Goal: Communication & Community: Ask a question

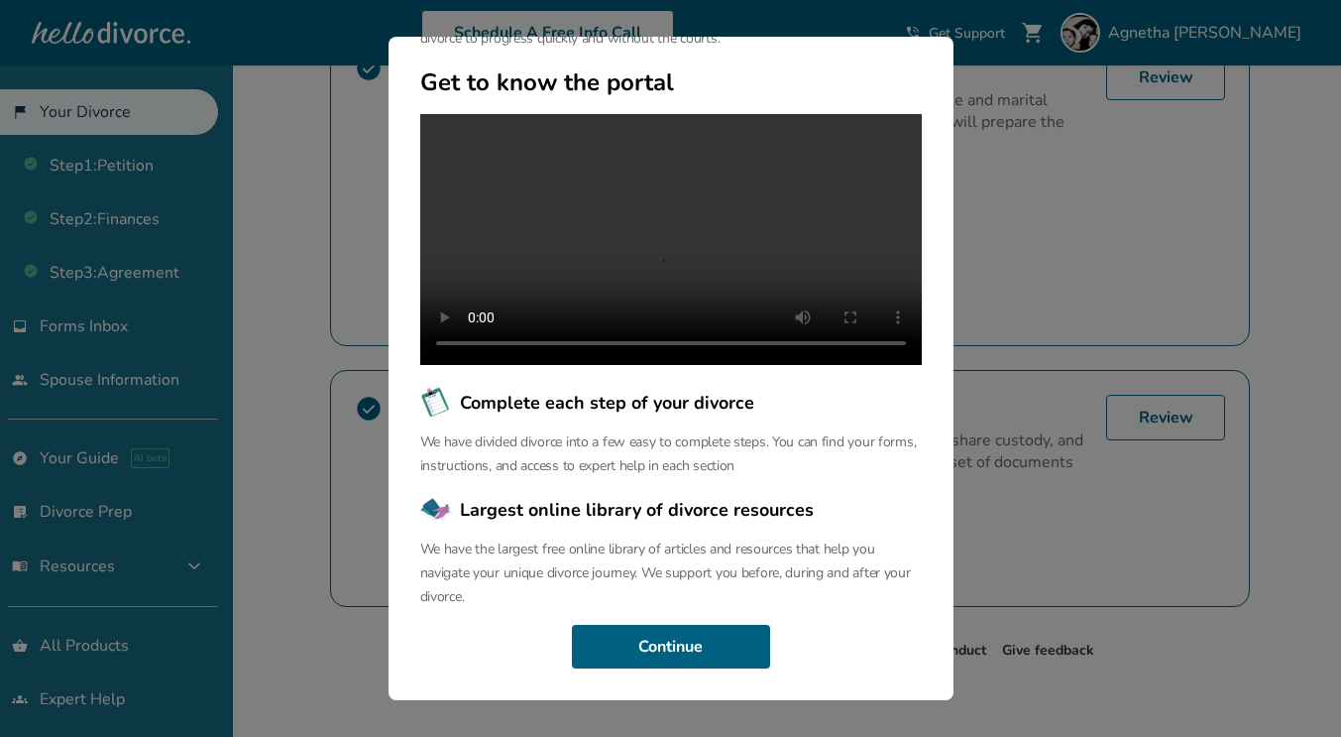
scroll to position [696, 0]
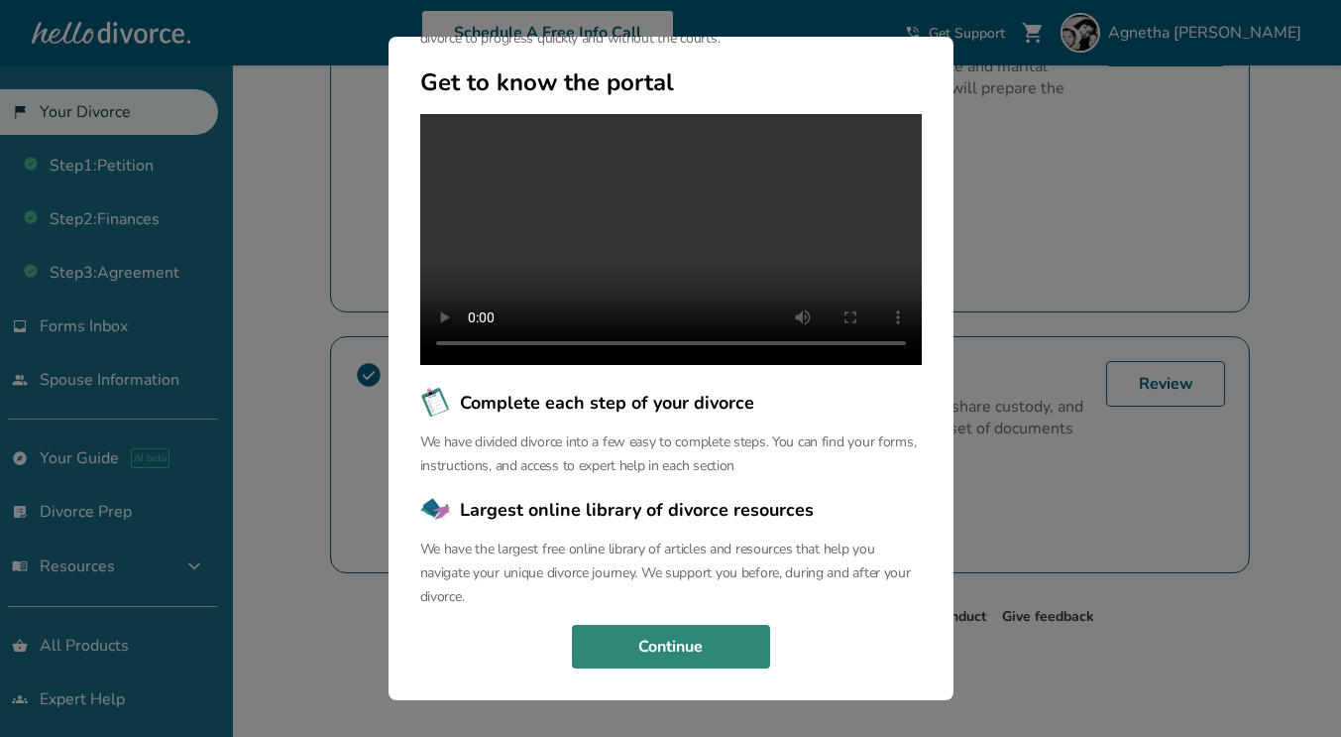
click at [734, 639] on button "Continue" at bounding box center [671, 647] width 198 height 44
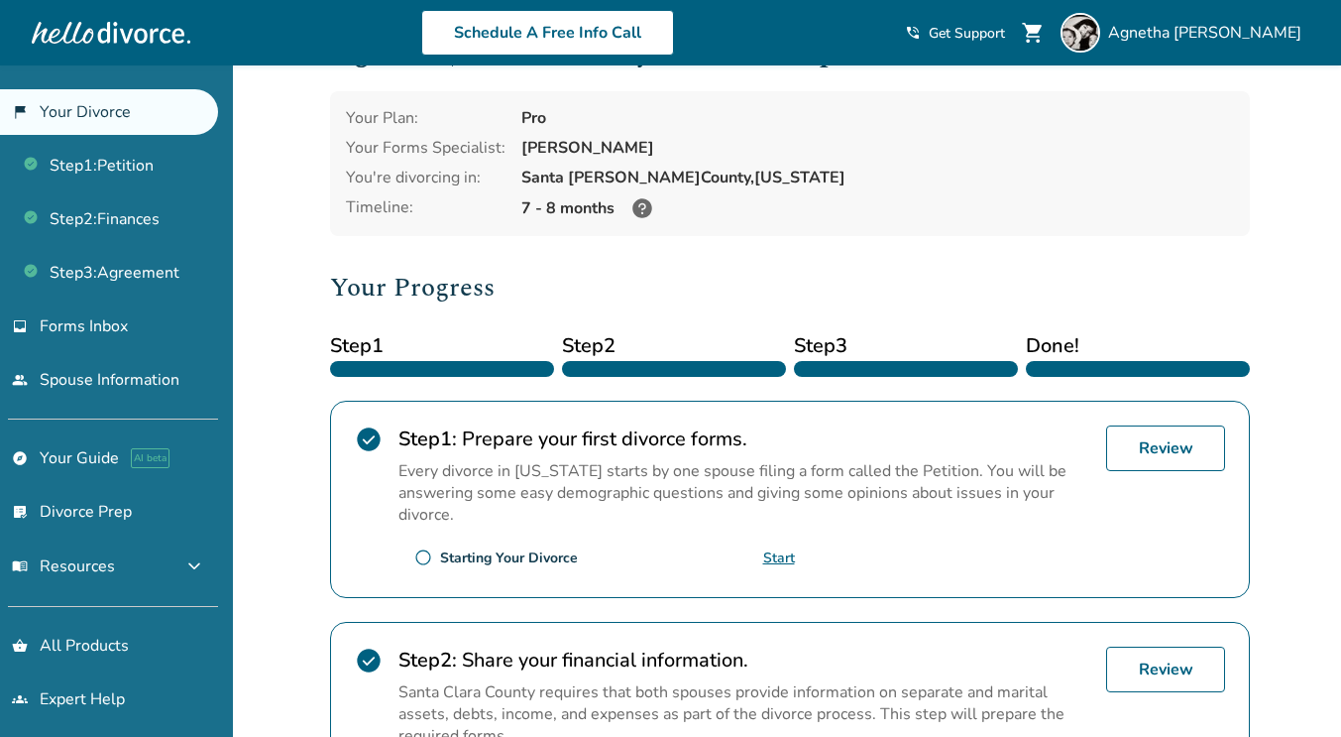
scroll to position [0, 0]
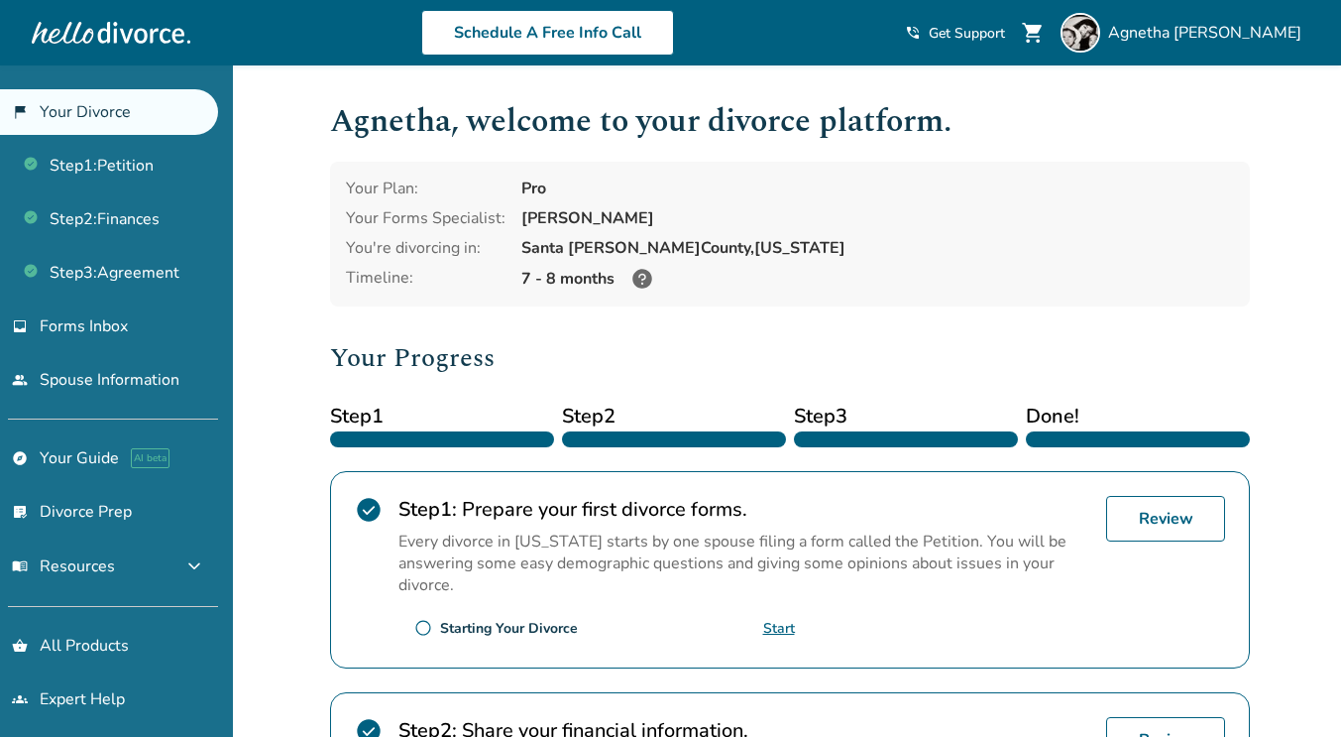
click at [638, 276] on icon at bounding box center [642, 279] width 20 height 20
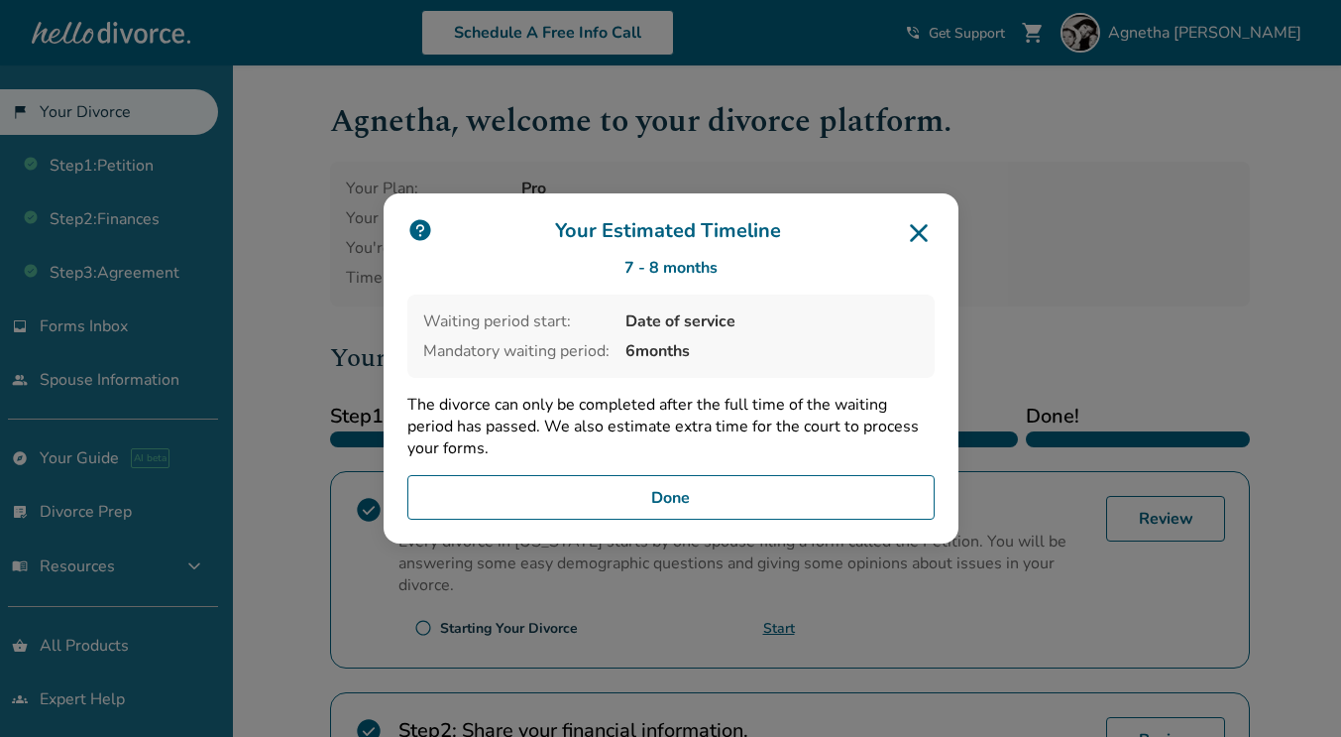
click at [927, 232] on icon at bounding box center [919, 233] width 18 height 18
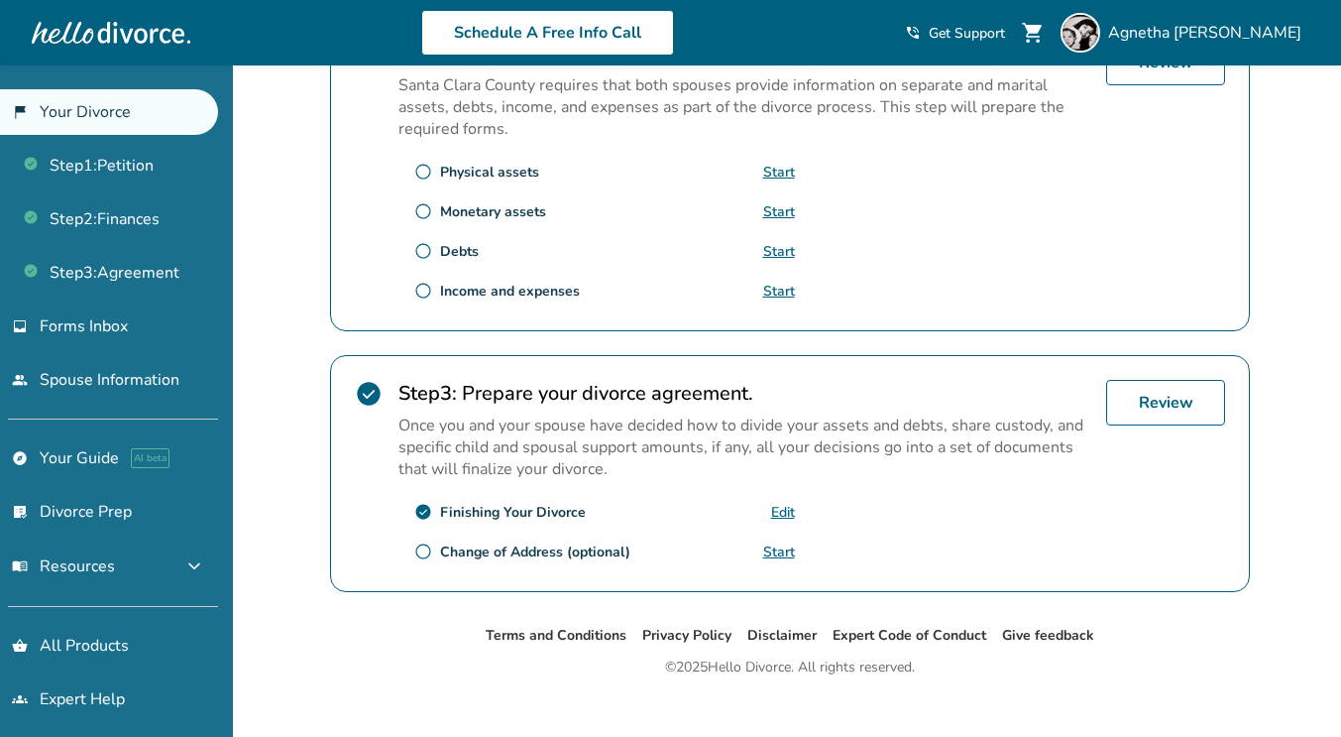
scroll to position [696, 0]
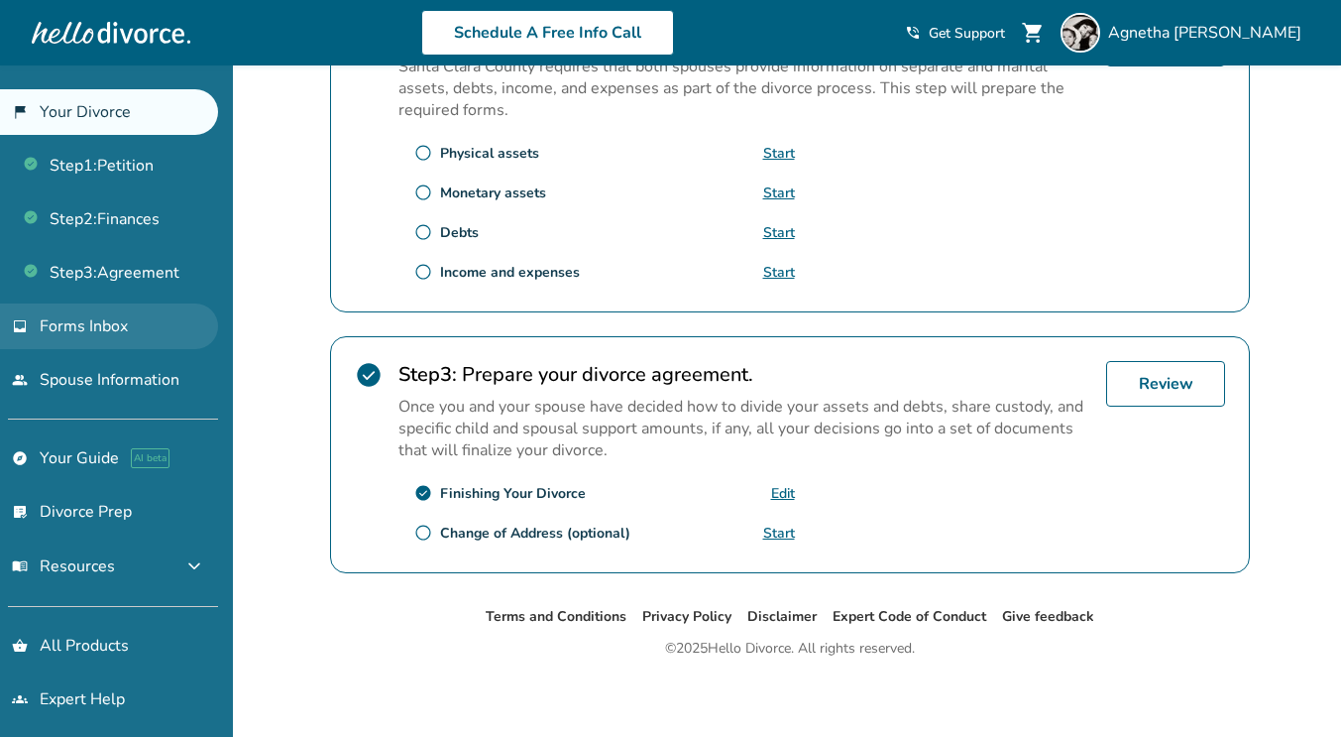
click at [162, 315] on link "inbox Forms Inbox" at bounding box center [109, 326] width 218 height 46
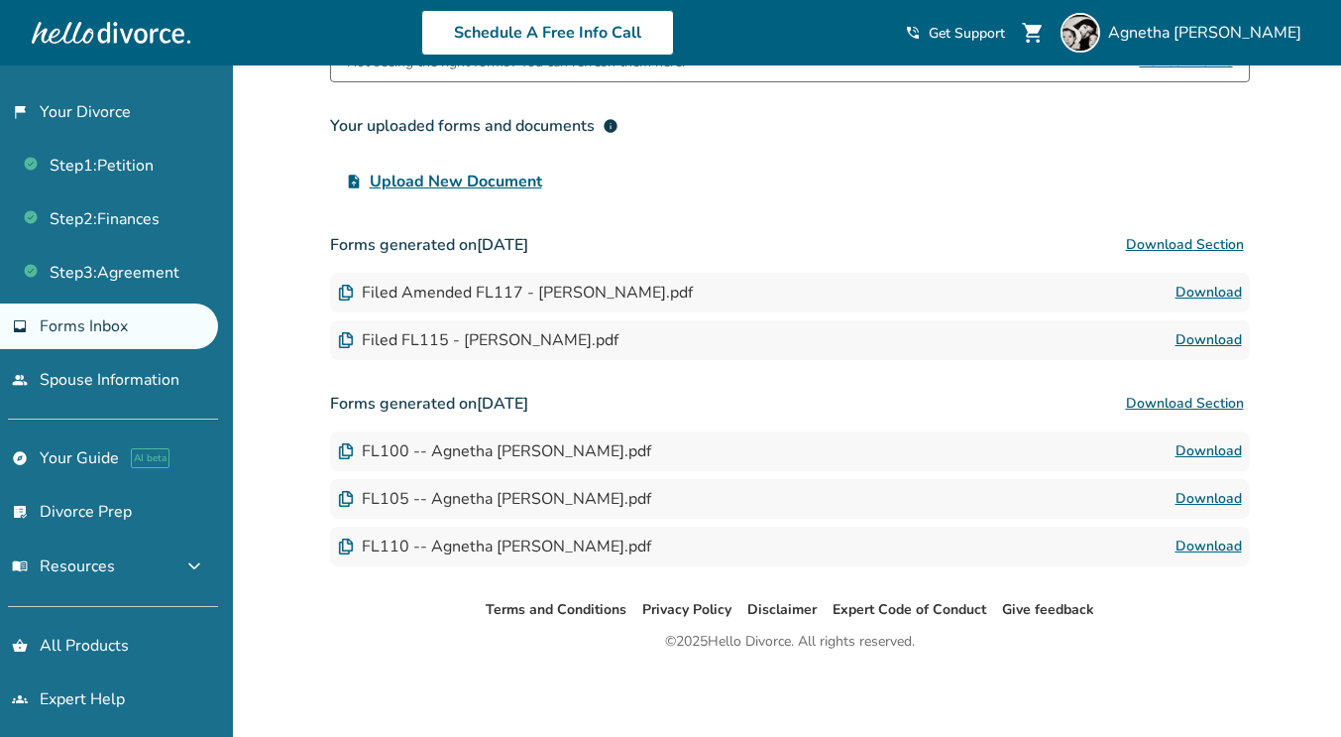
scroll to position [175, 0]
click at [170, 361] on link "people Spouse Information" at bounding box center [109, 380] width 218 height 46
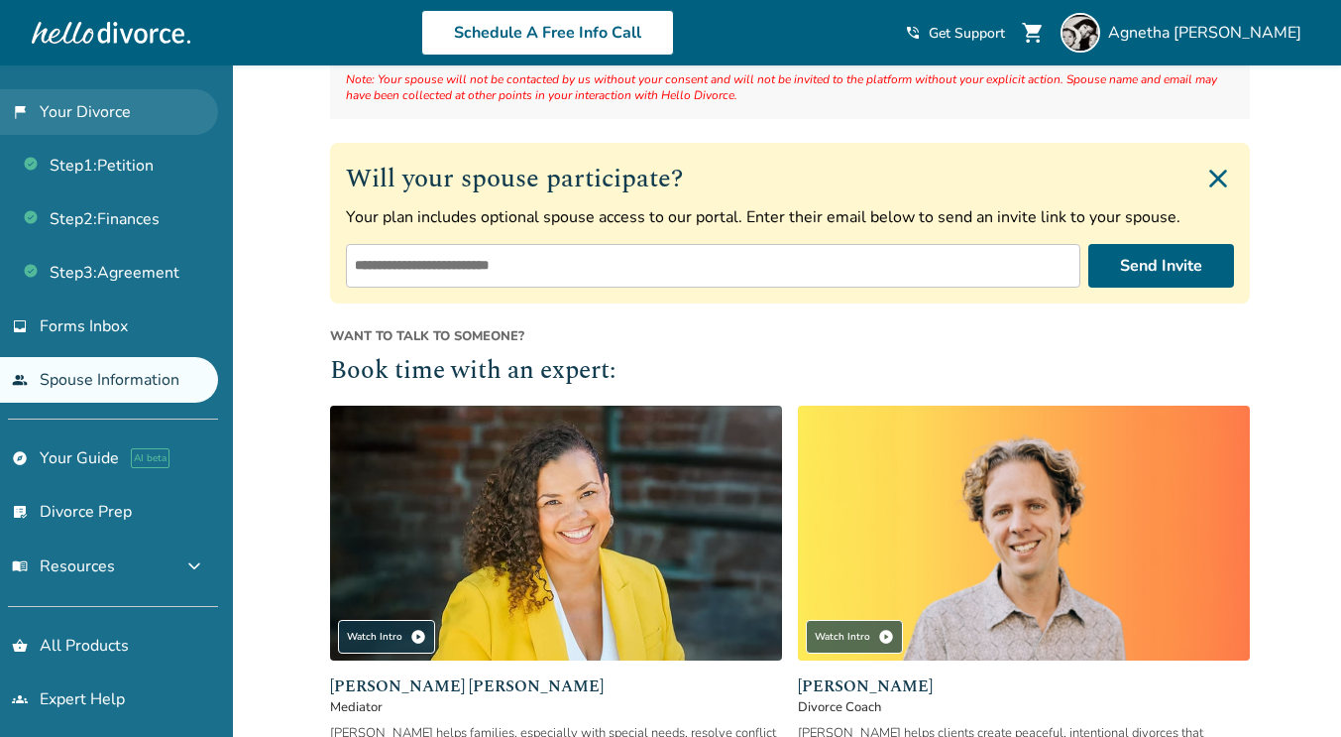
click at [158, 94] on link "flag_2 Your Divorce" at bounding box center [109, 112] width 218 height 46
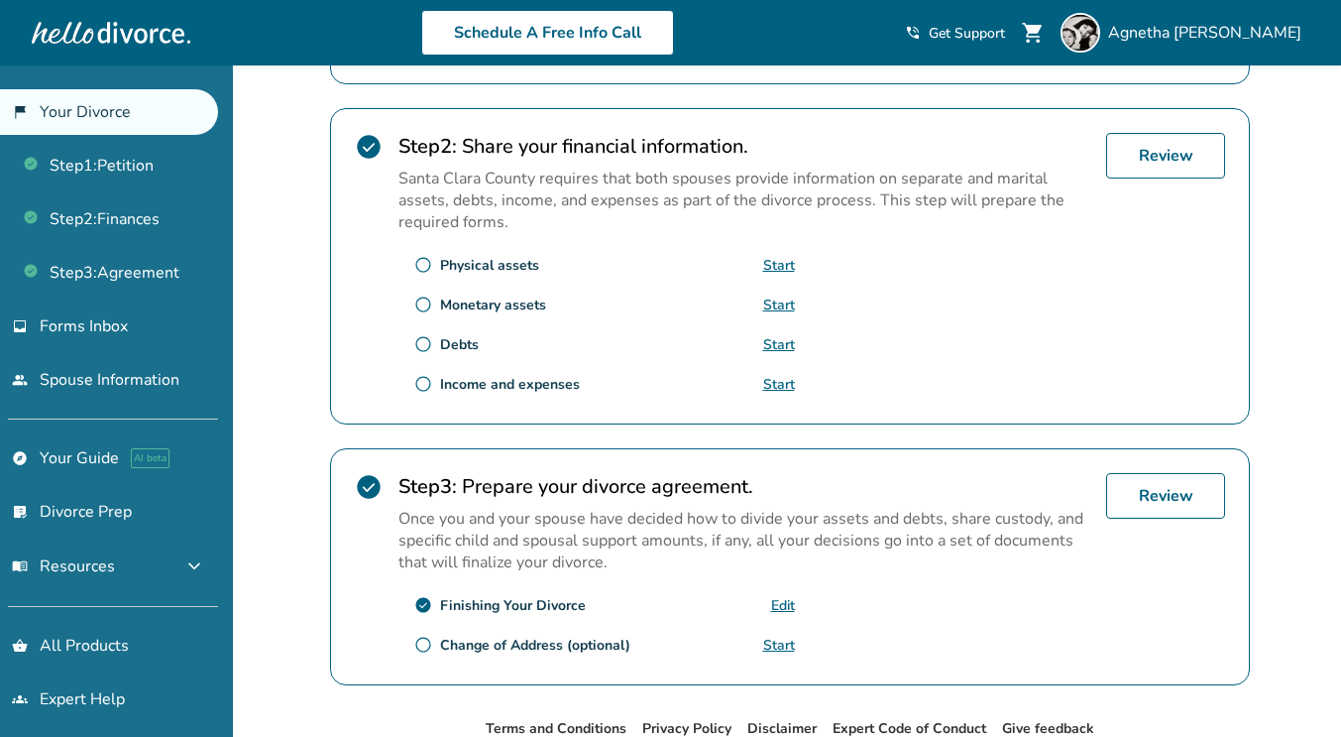
scroll to position [696, 0]
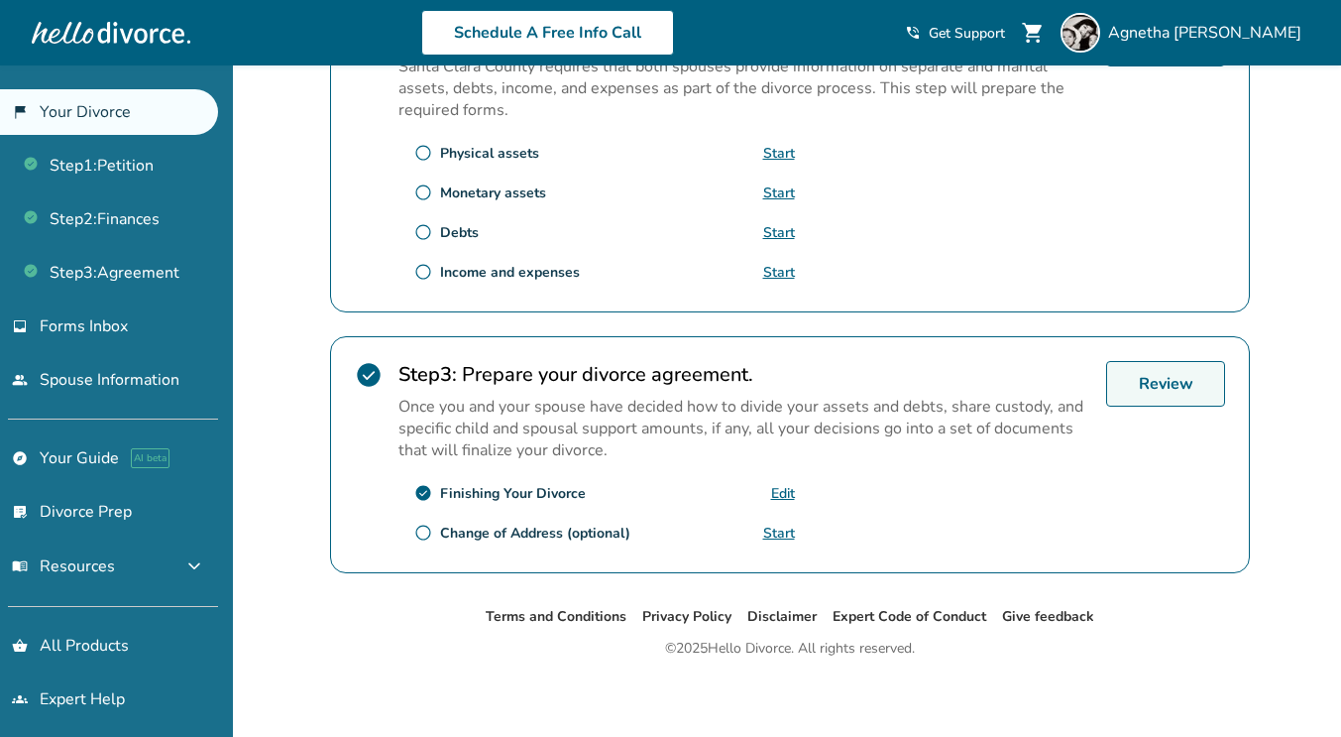
click at [1156, 377] on link "Review" at bounding box center [1165, 384] width 119 height 46
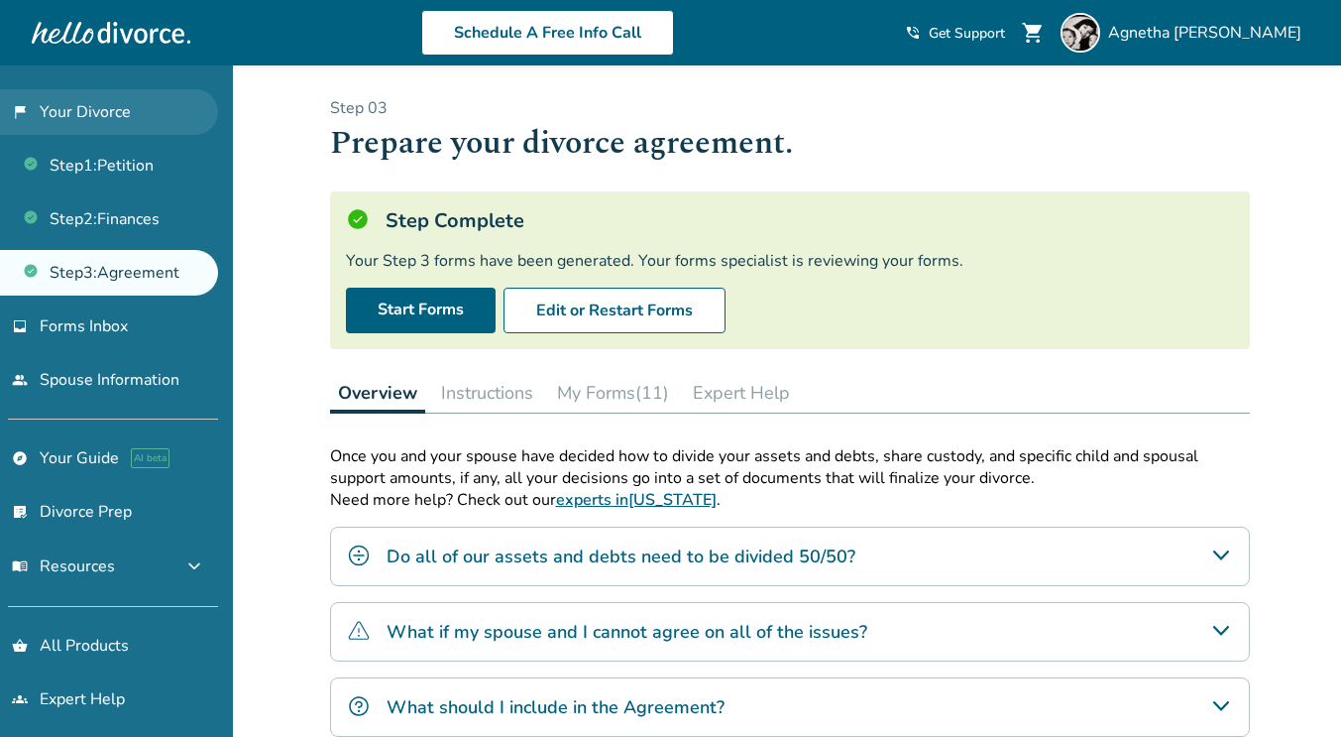
click at [149, 112] on link "flag_2 Your Divorce" at bounding box center [109, 112] width 218 height 46
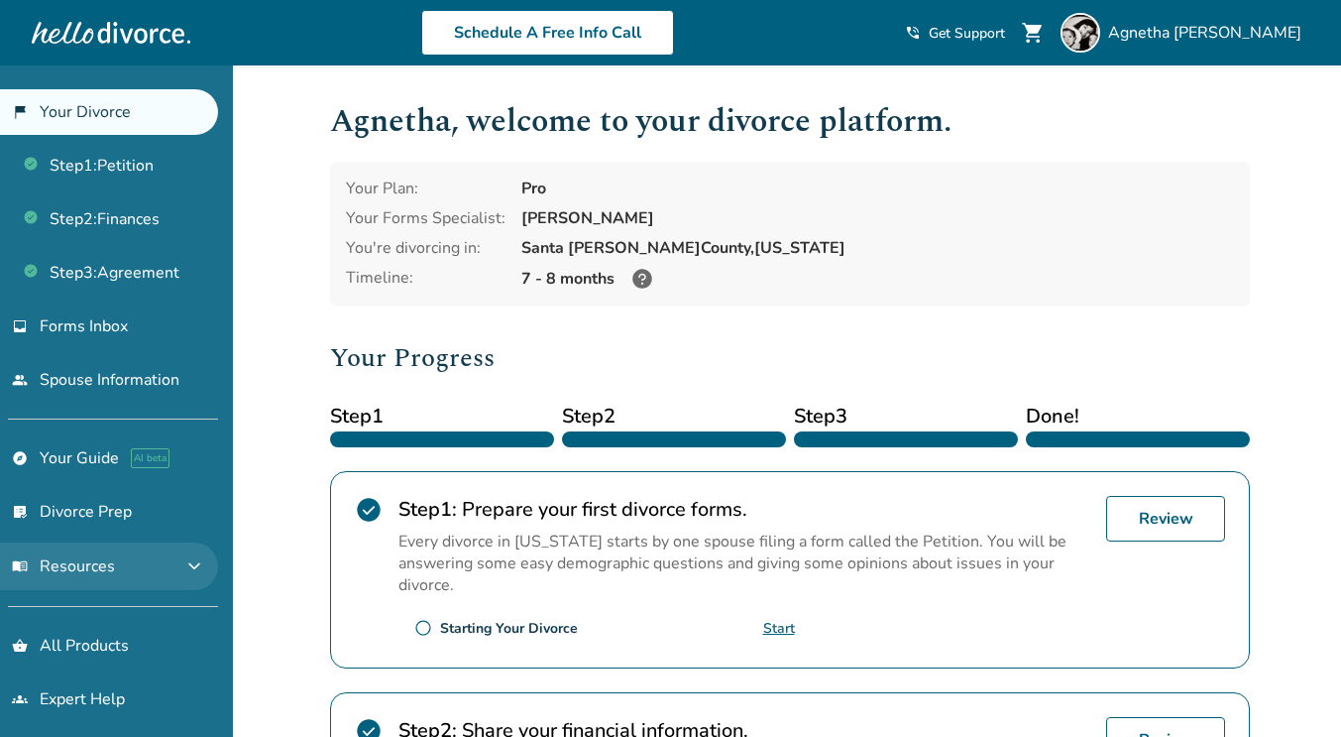
click at [138, 556] on button "menu_book Resources expand_more" at bounding box center [109, 566] width 218 height 48
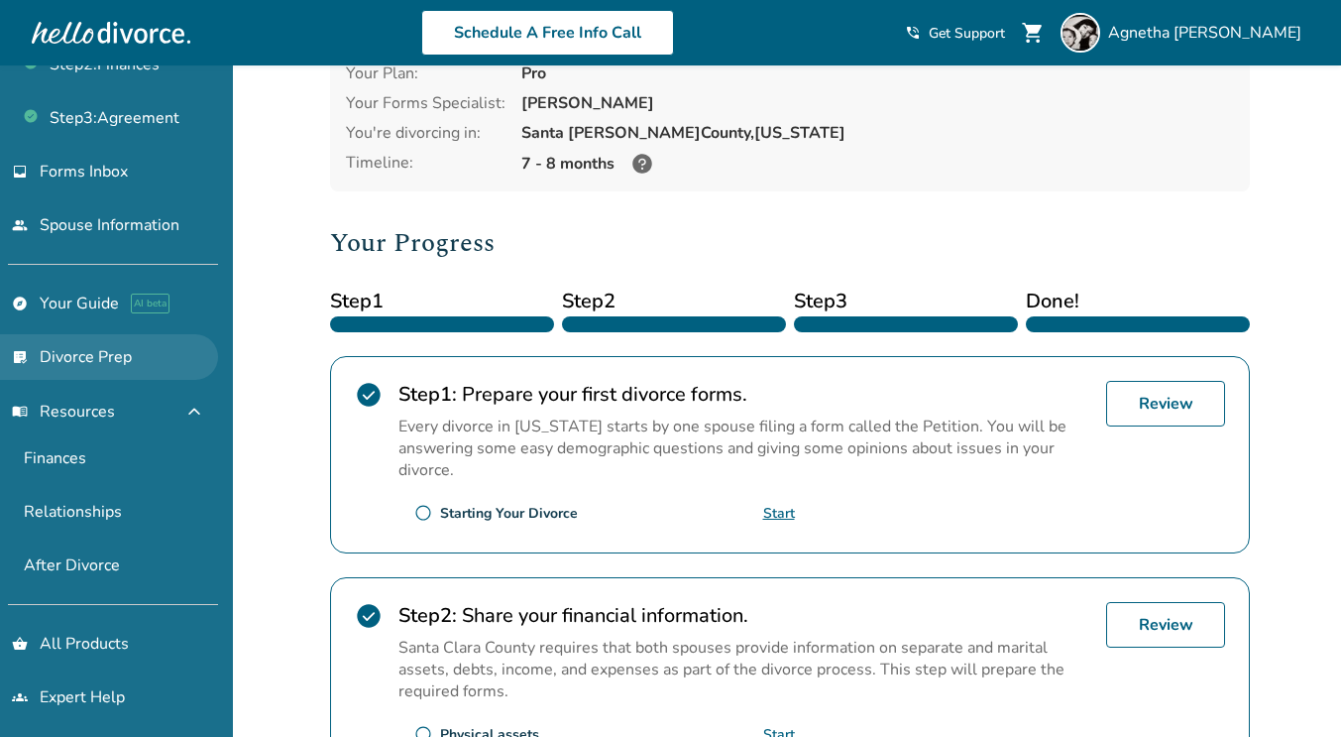
scroll to position [120, 0]
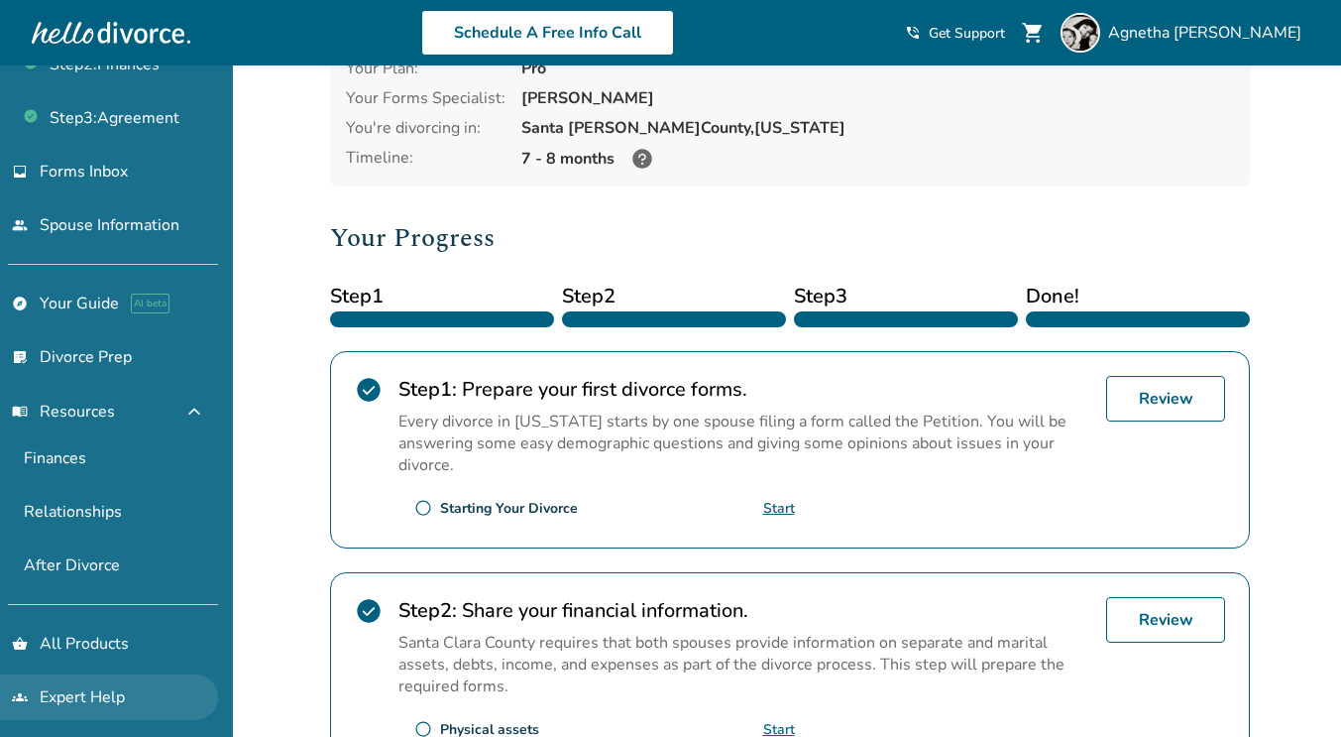
click at [147, 695] on link "groups Expert Help" at bounding box center [109, 697] width 218 height 46
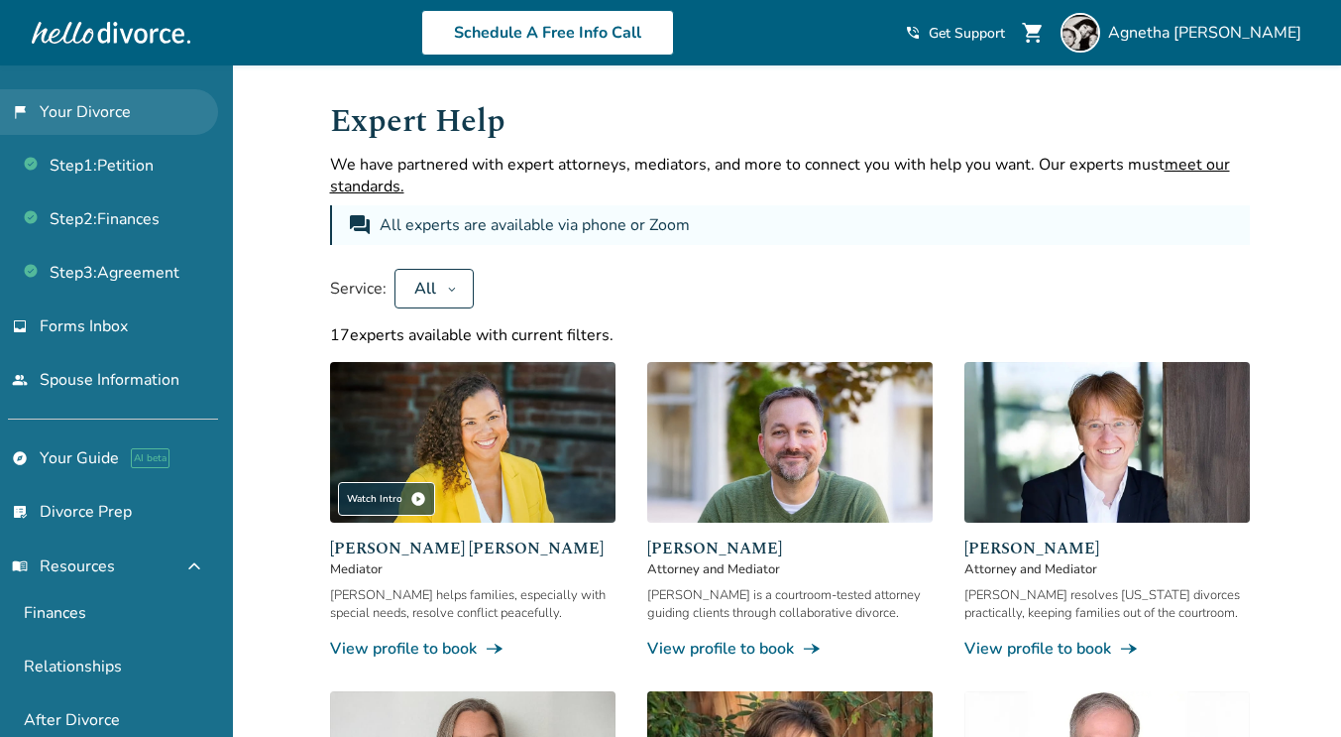
click at [120, 94] on link "flag_2 Your Divorce" at bounding box center [109, 112] width 218 height 46
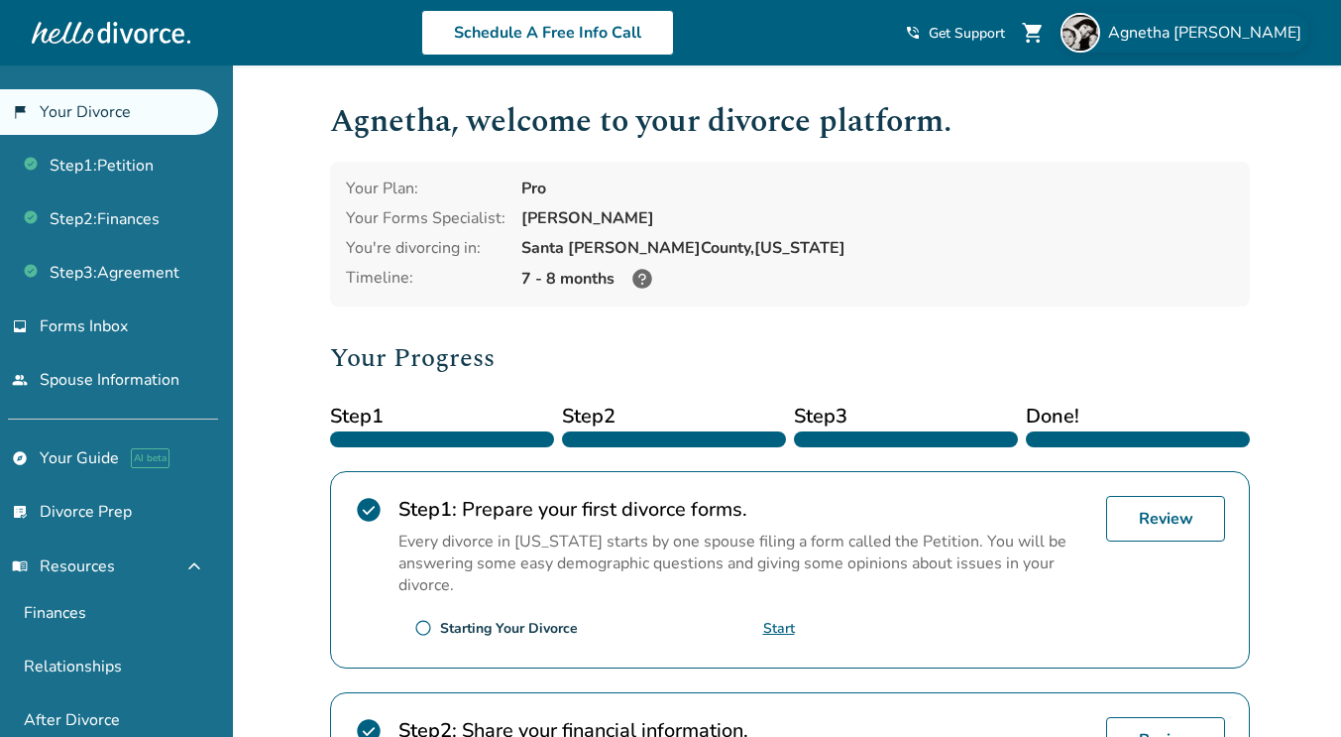
click at [1205, 29] on span "Agnetha Garcia" at bounding box center [1208, 33] width 201 height 22
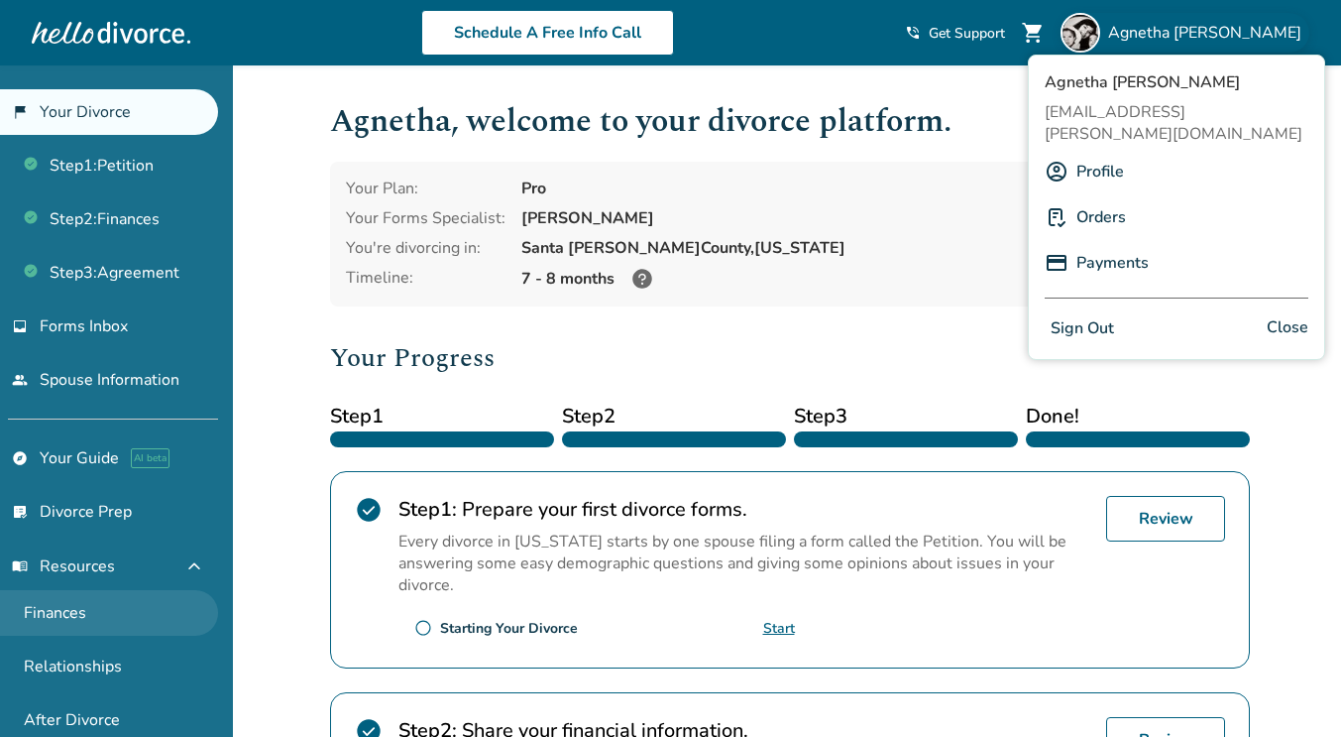
scroll to position [155, 0]
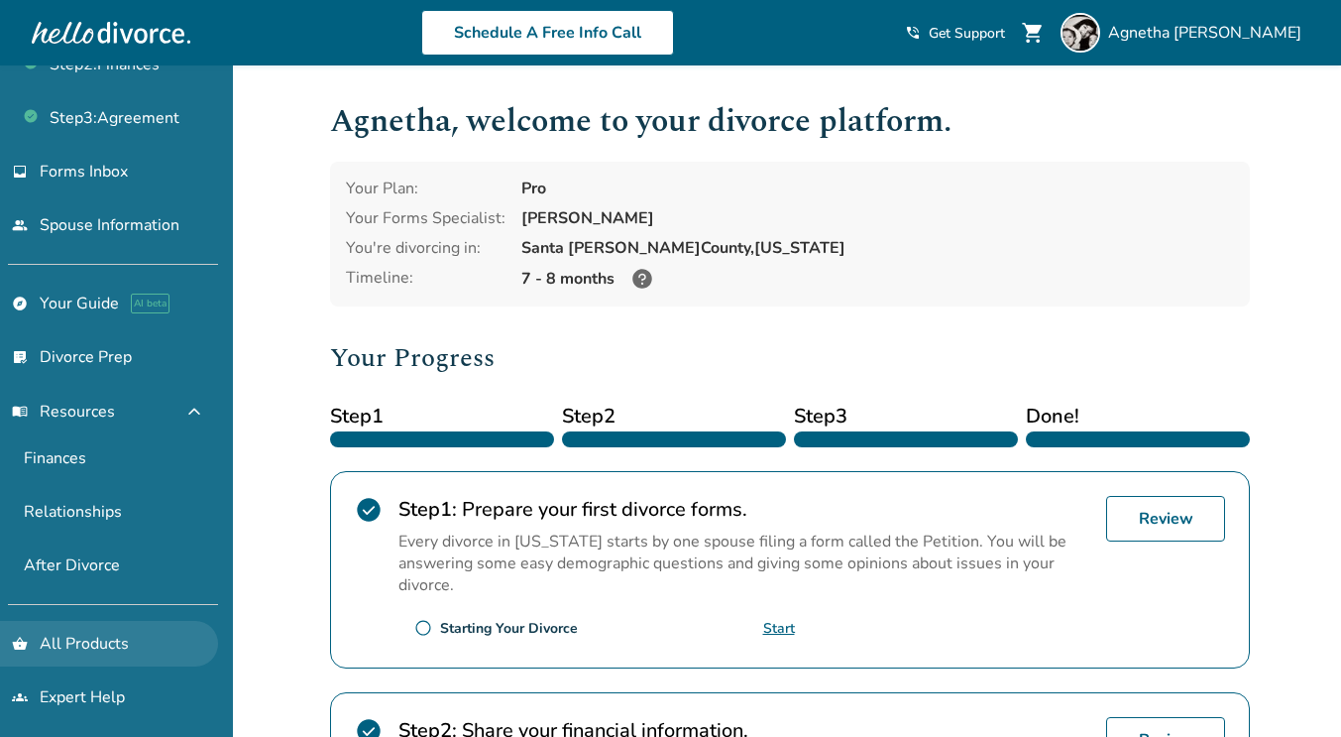
click at [144, 628] on link "shopping_basket All Products" at bounding box center [109, 644] width 218 height 46
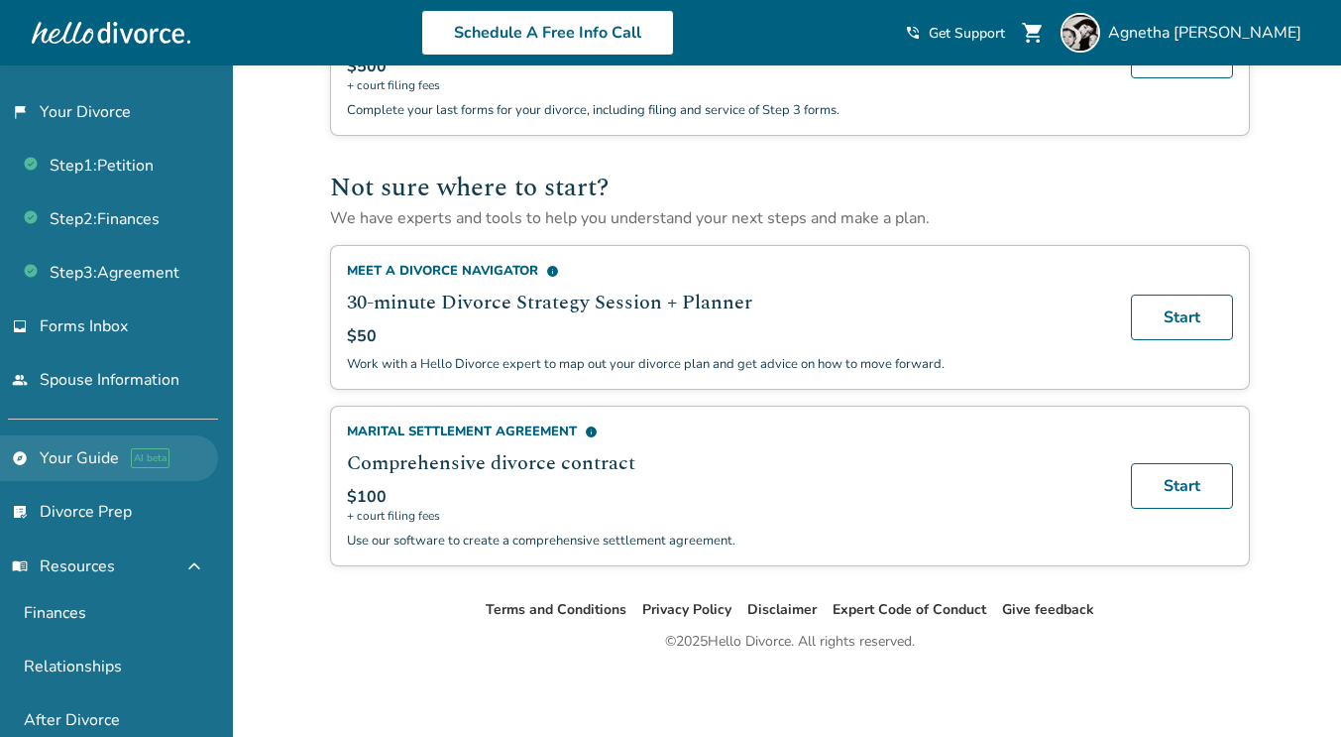
click at [191, 445] on link "explore Your Guide AI beta" at bounding box center [109, 458] width 218 height 46
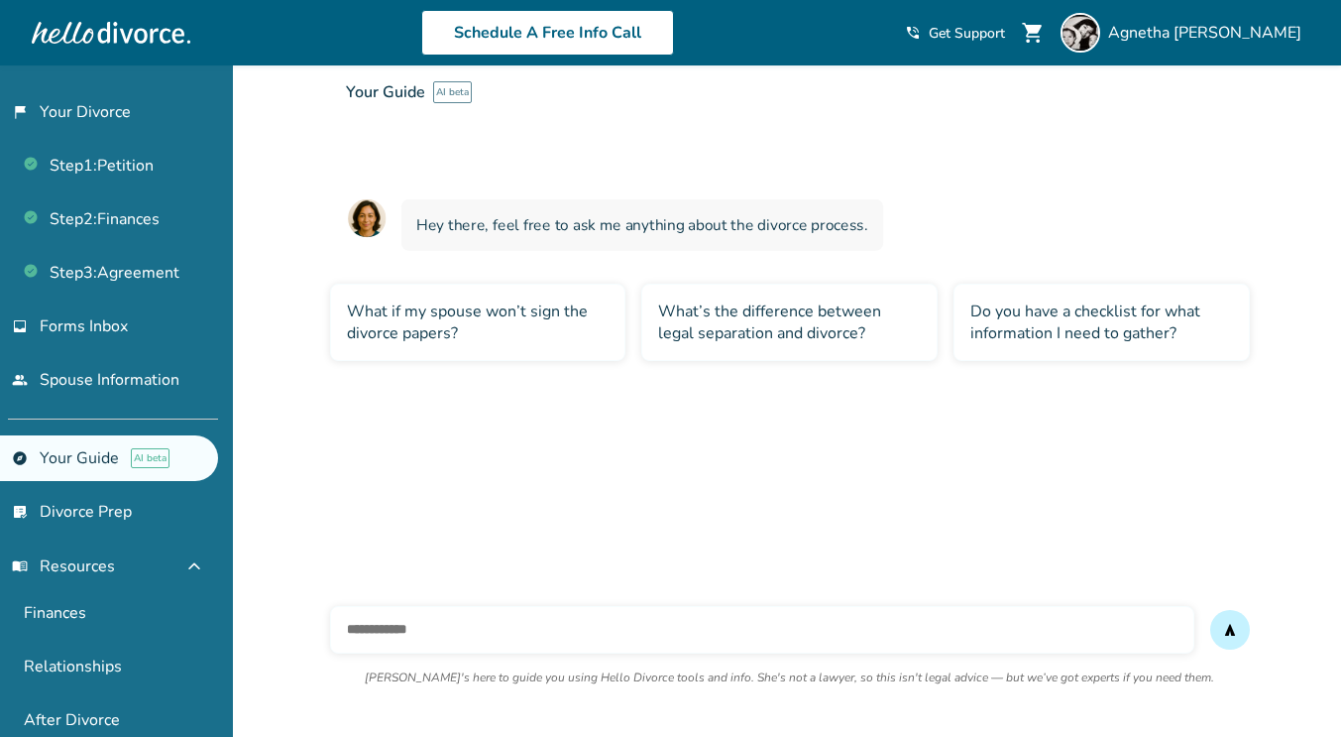
scroll to position [65, 0]
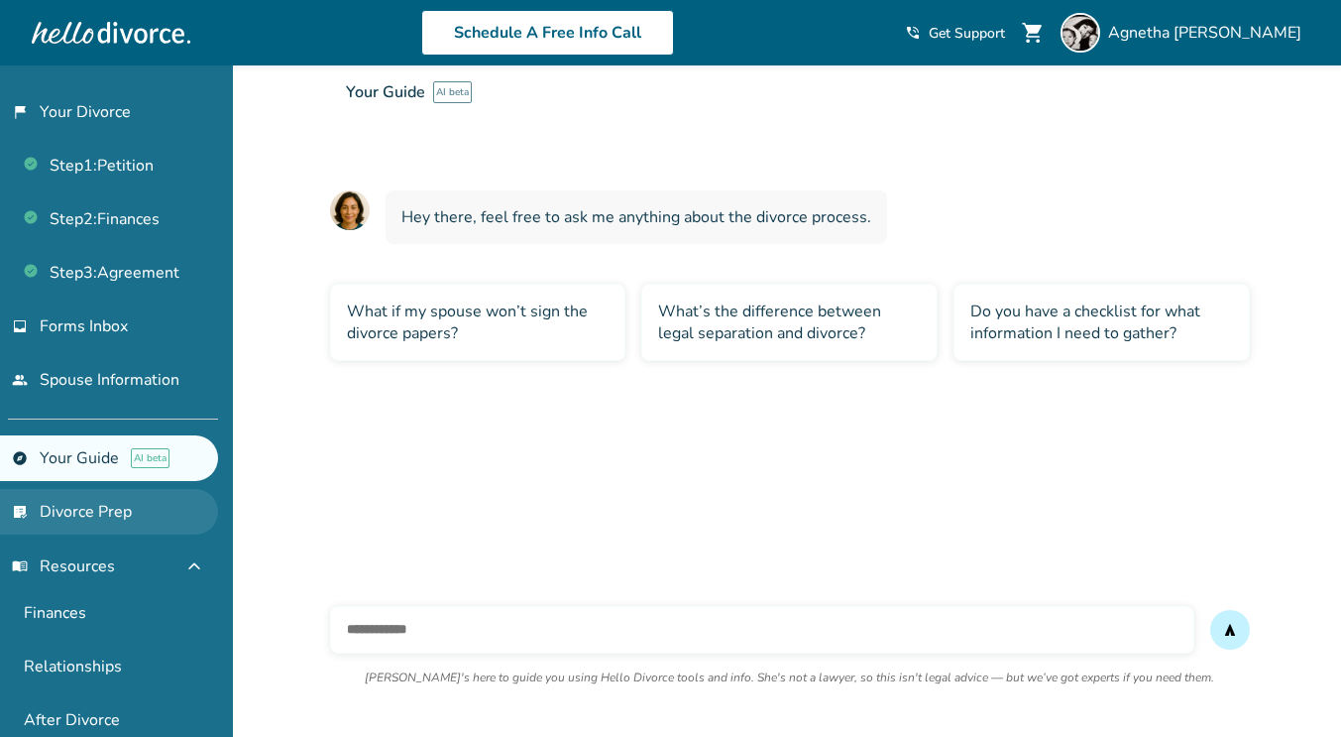
click at [168, 507] on link "list_alt_check Divorce Prep" at bounding box center [109, 512] width 218 height 46
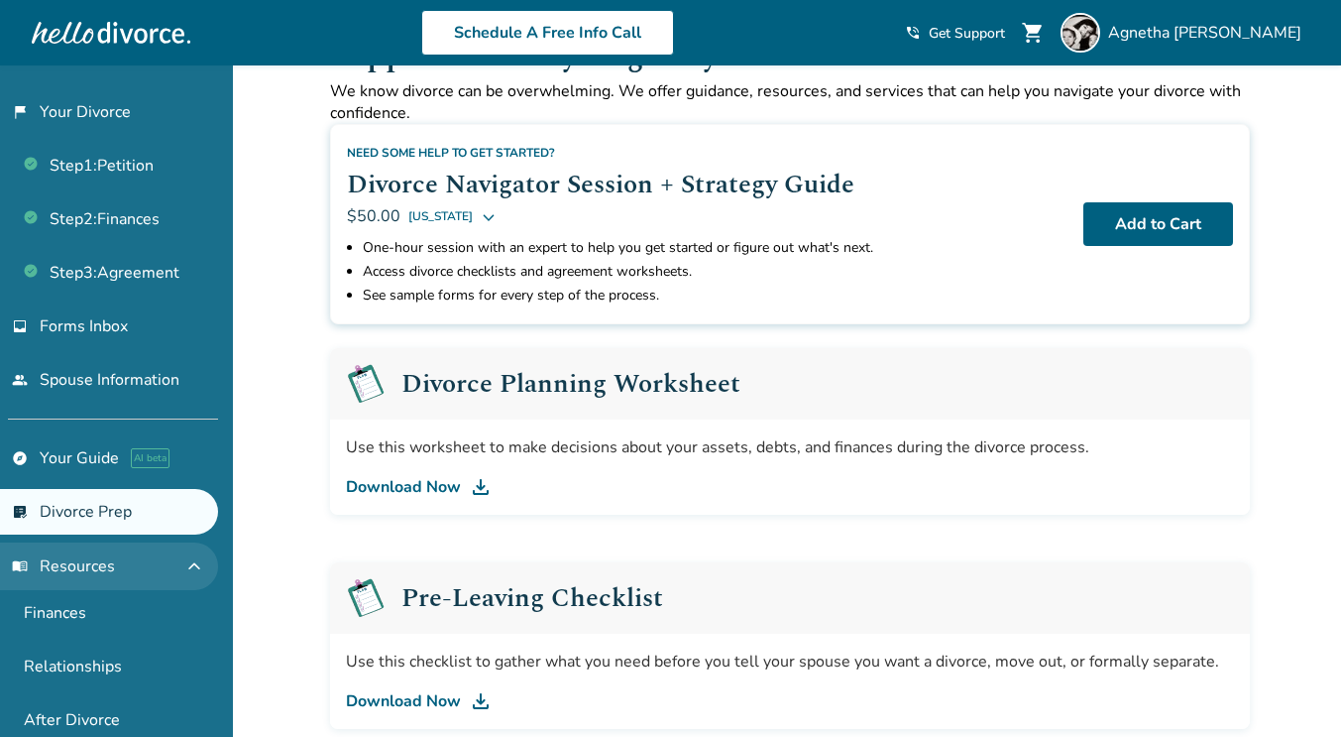
click at [147, 559] on button "menu_book Resources expand_less" at bounding box center [109, 566] width 218 height 48
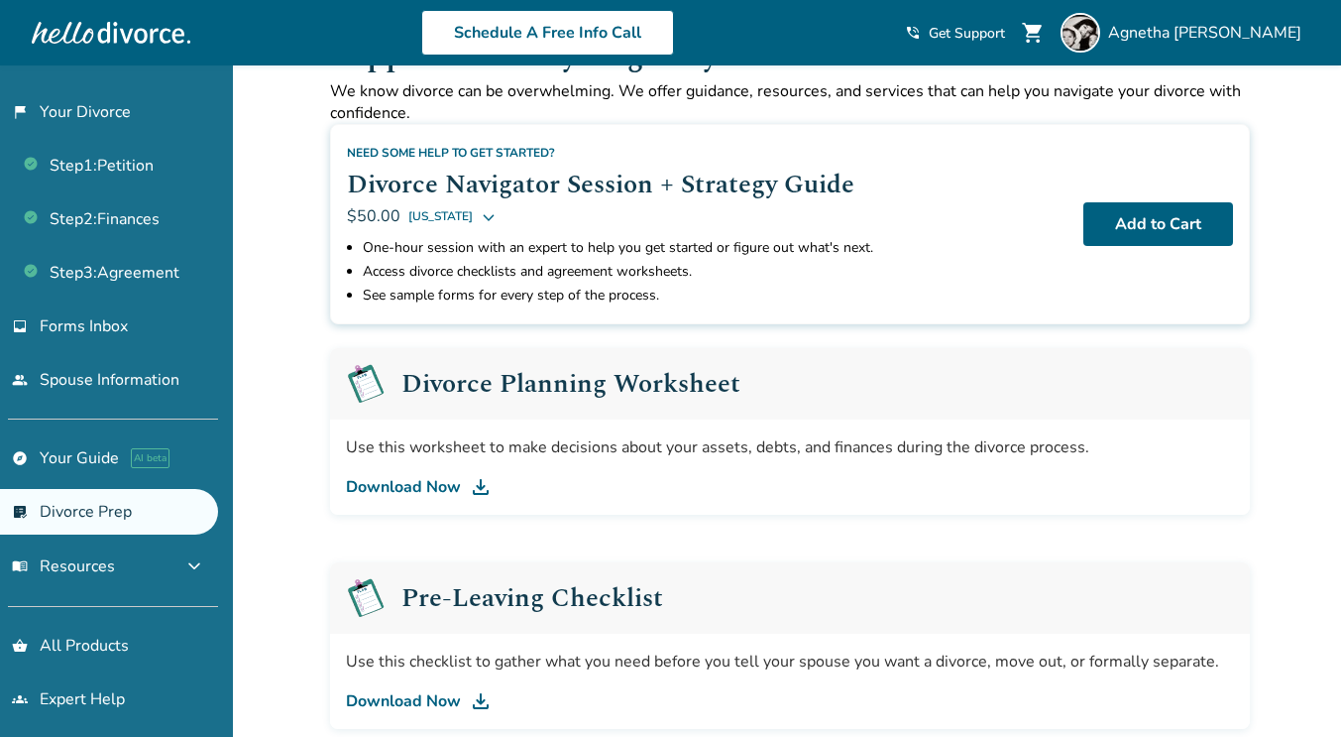
click at [1005, 29] on span "Get Support" at bounding box center [967, 33] width 76 height 19
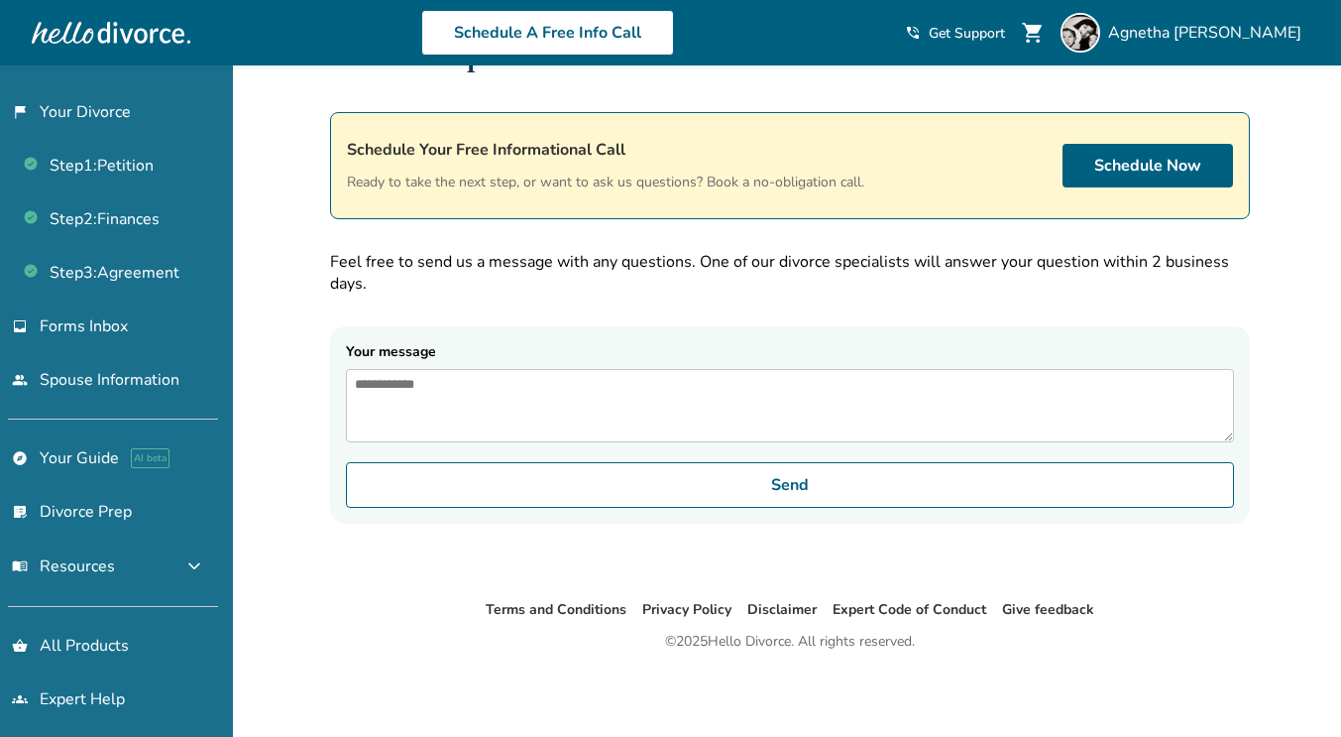
click at [751, 416] on textarea "Your message" at bounding box center [790, 405] width 888 height 73
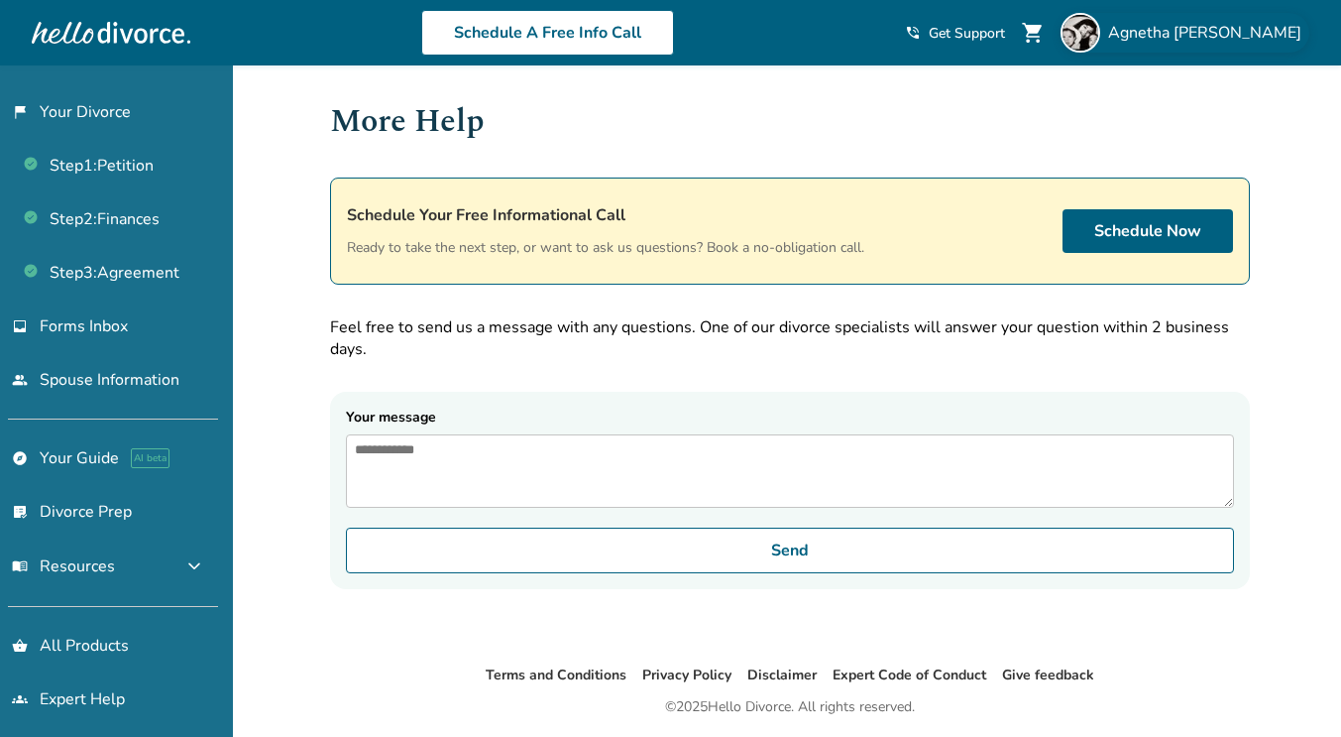
click at [1220, 37] on span "Agnetha Garcia" at bounding box center [1208, 33] width 201 height 22
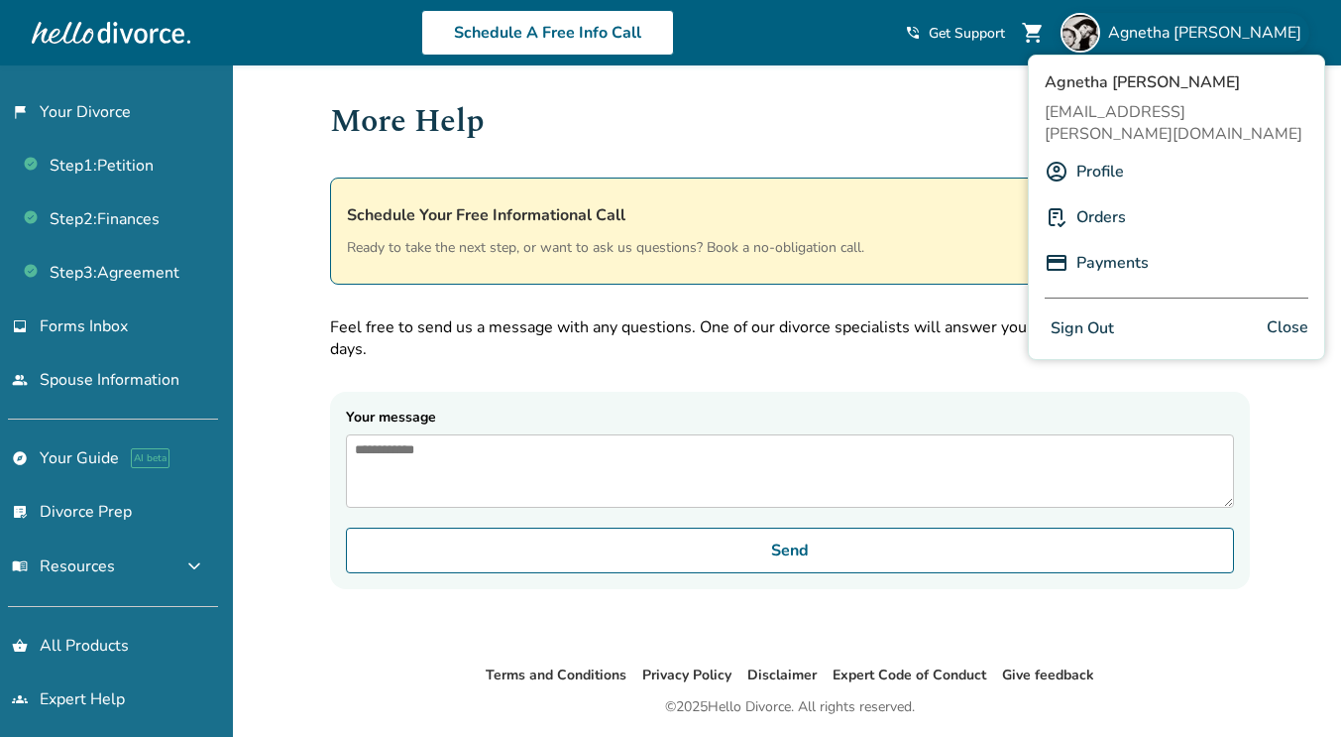
click at [1100, 314] on button "Sign Out" at bounding box center [1082, 328] width 75 height 29
